Goal: Find contact information: Find contact information

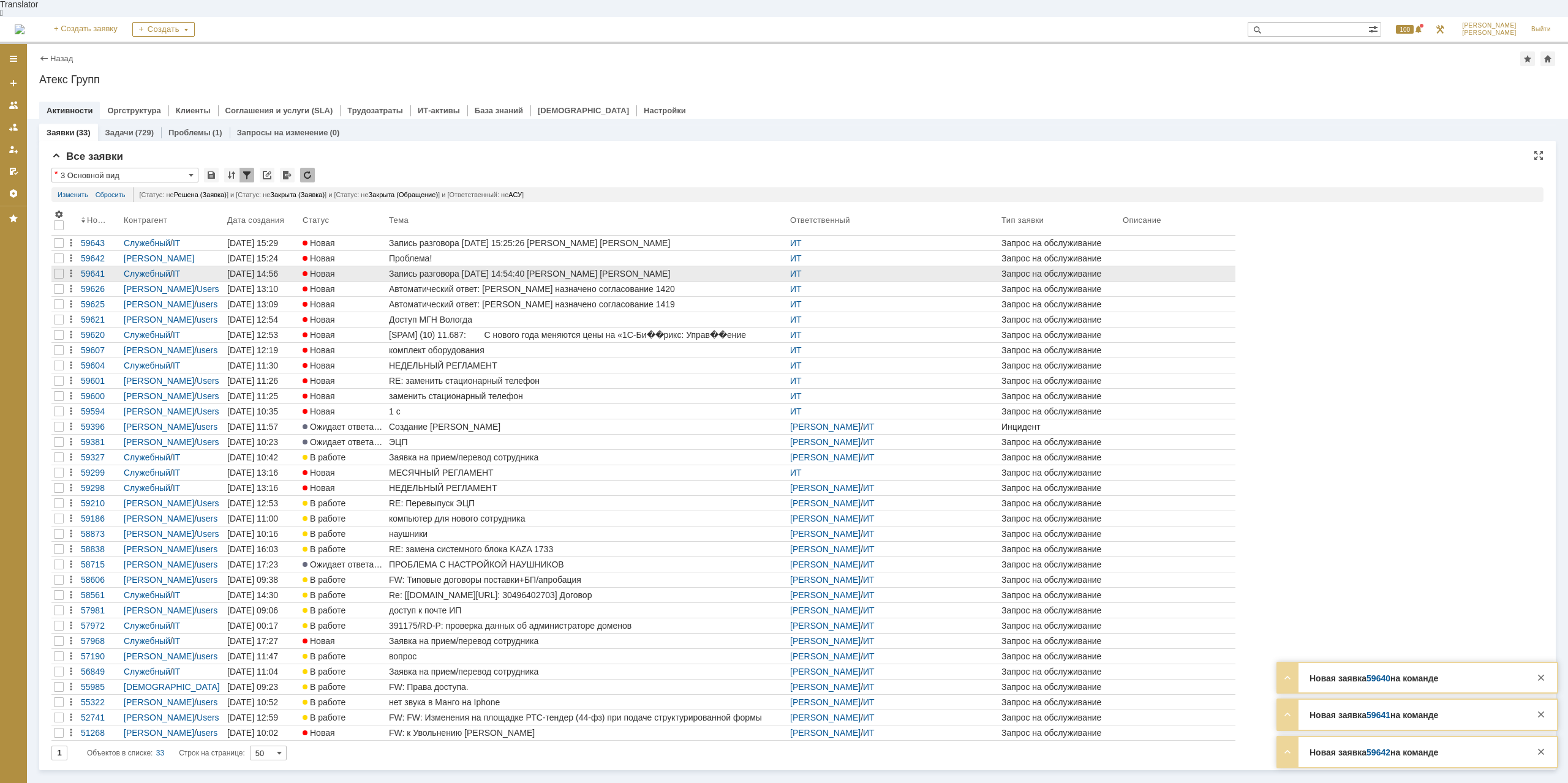
click at [398, 253] on div "Проблема!" at bounding box center [587, 258] width 396 height 10
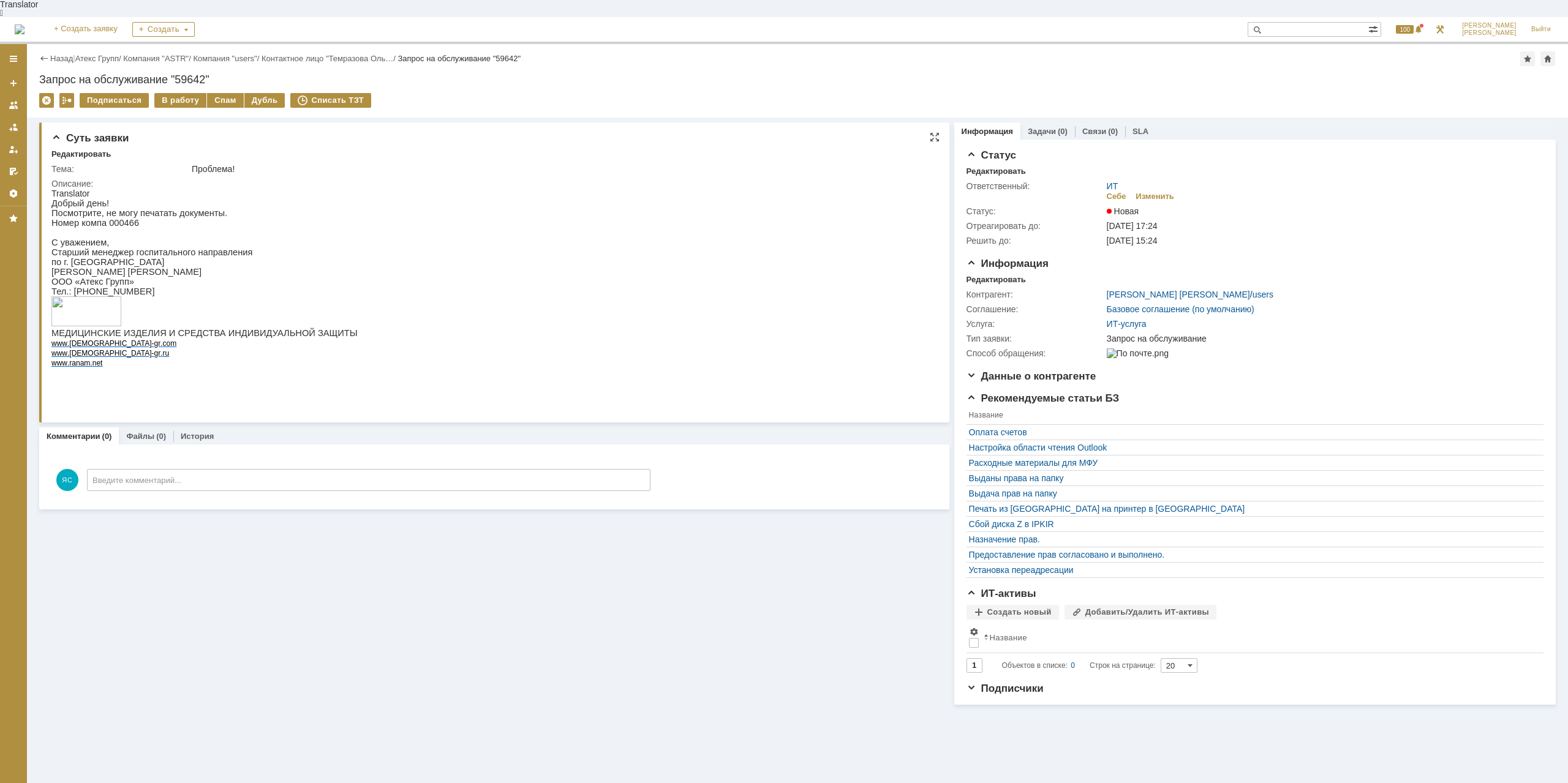
drag, startPoint x: 71, startPoint y: 293, endPoint x: 142, endPoint y: 294, distance: 71.0
click at [142, 294] on p "Тел.: 8-961-798-22-71" at bounding box center [205, 292] width 306 height 10
copy span "8-961-798-22-71"
drag, startPoint x: 113, startPoint y: 216, endPoint x: 144, endPoint y: 219, distance: 31.1
click at [144, 219] on p "Номер компа 000466" at bounding box center [205, 223] width 306 height 10
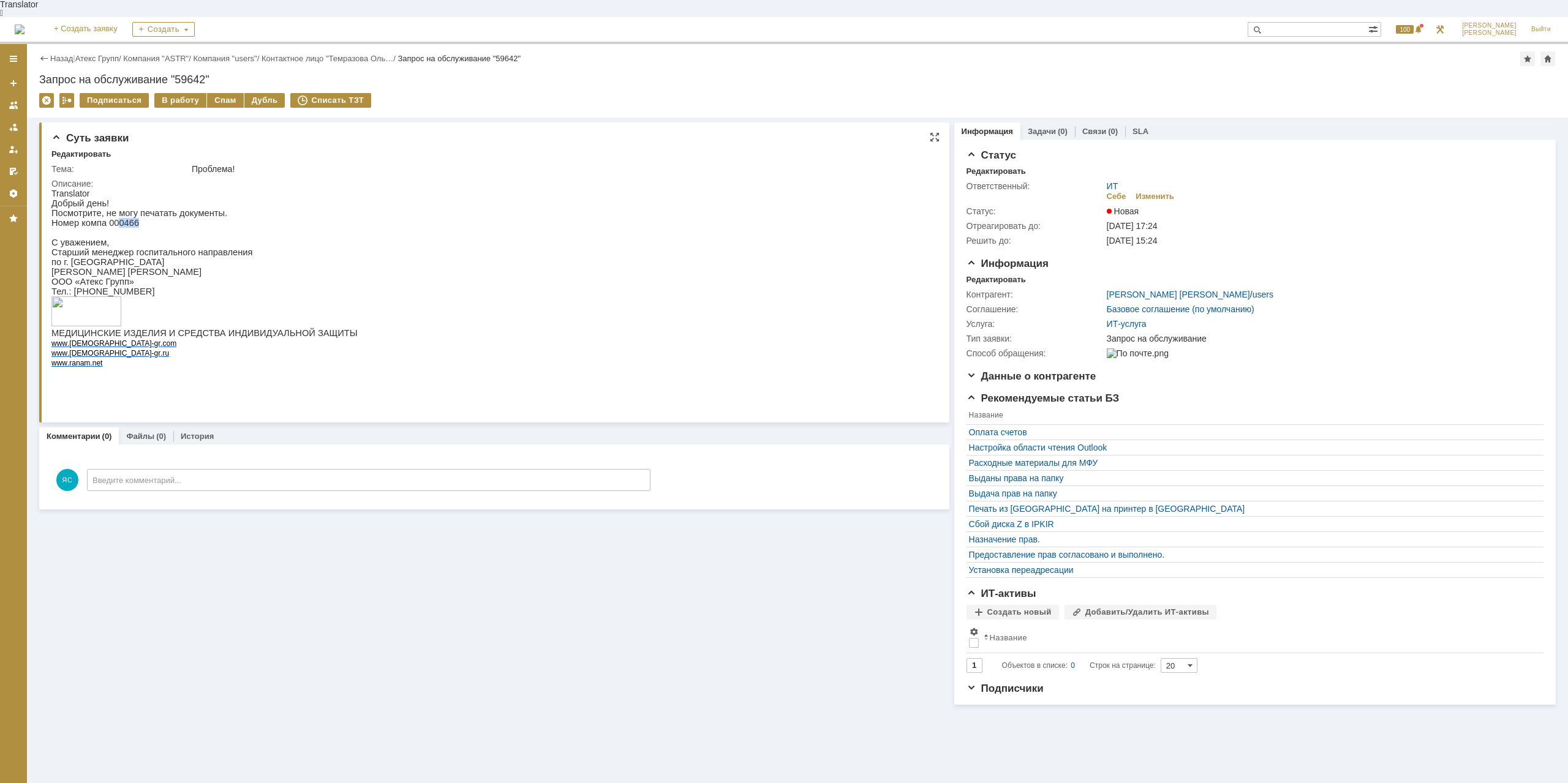
copy p "0466"
click at [272, 231] on p at bounding box center [205, 232] width 306 height 10
click at [93, 54] on link "Атекс Групп" at bounding box center [97, 58] width 43 height 10
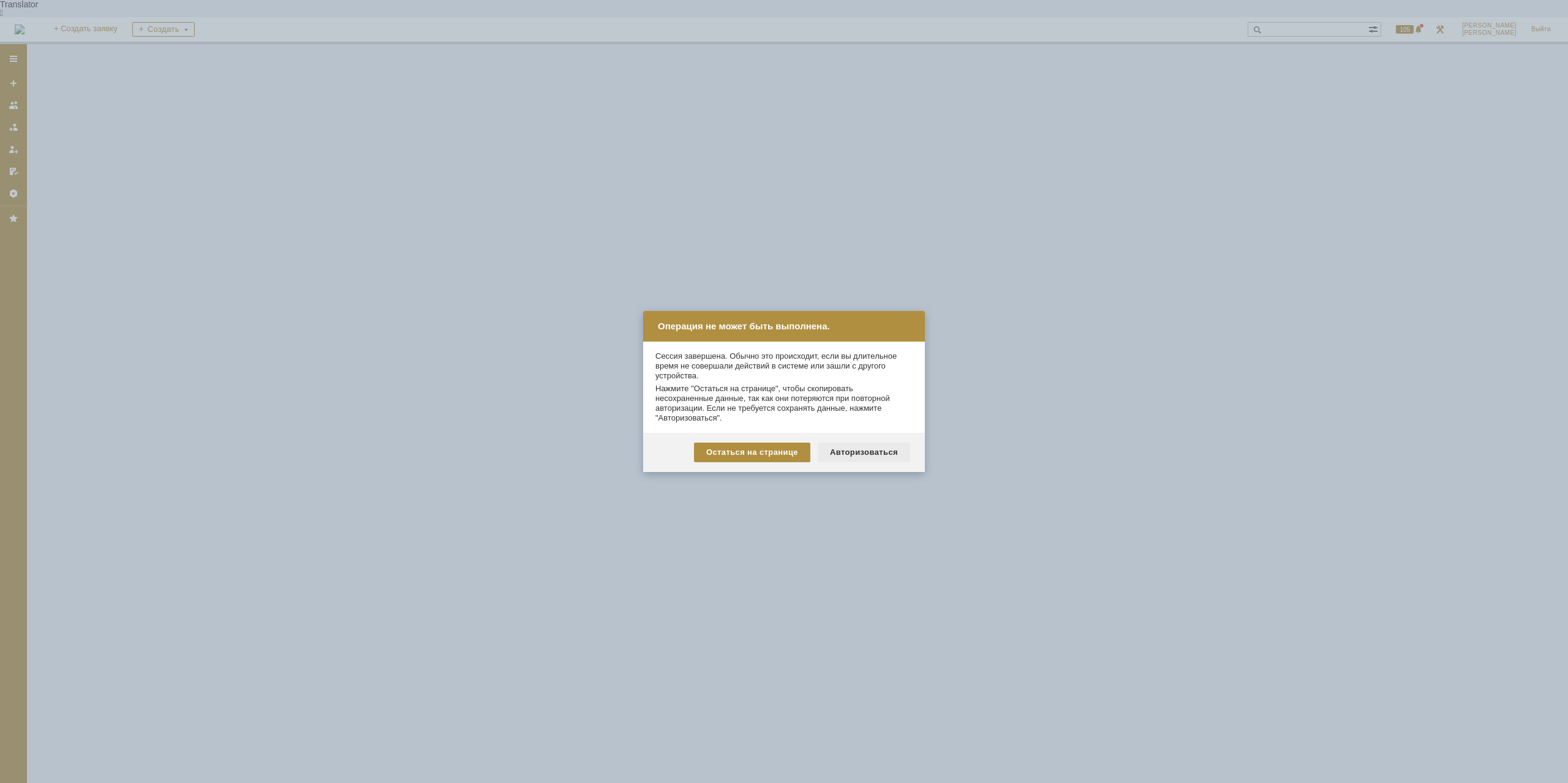
click at [849, 450] on div "Авторизоваться" at bounding box center [863, 452] width 93 height 20
